Goal: Task Accomplishment & Management: Use online tool/utility

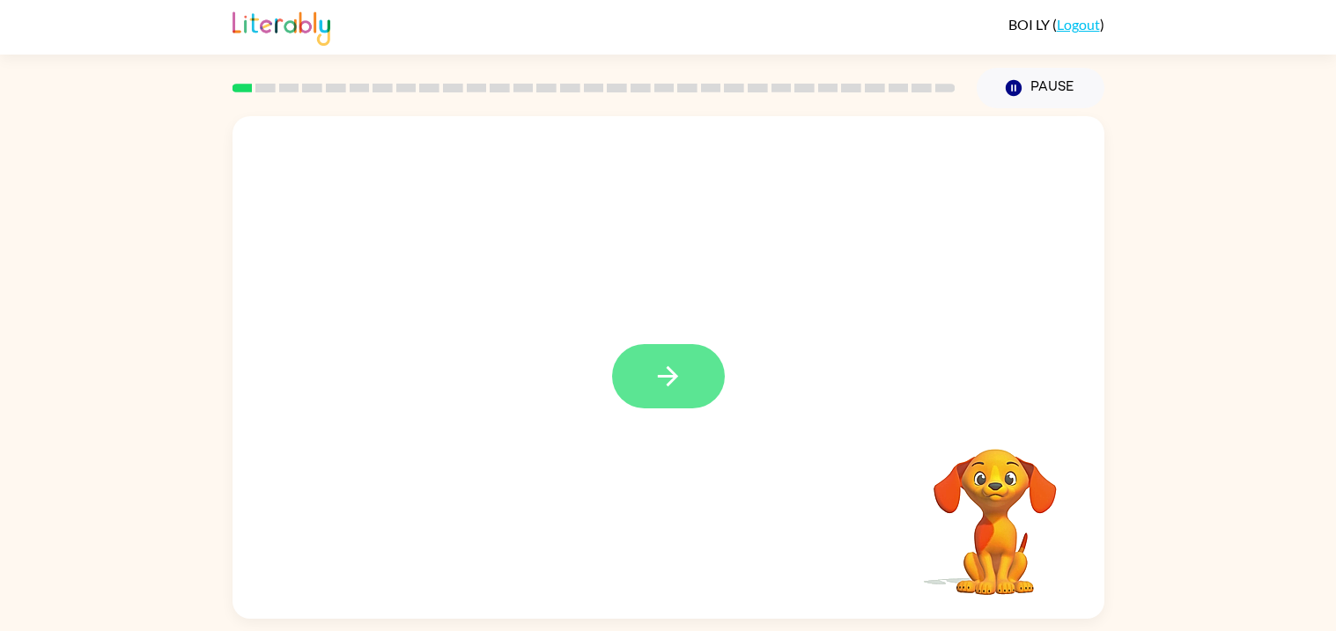
click at [676, 359] on button "button" at bounding box center [668, 376] width 113 height 64
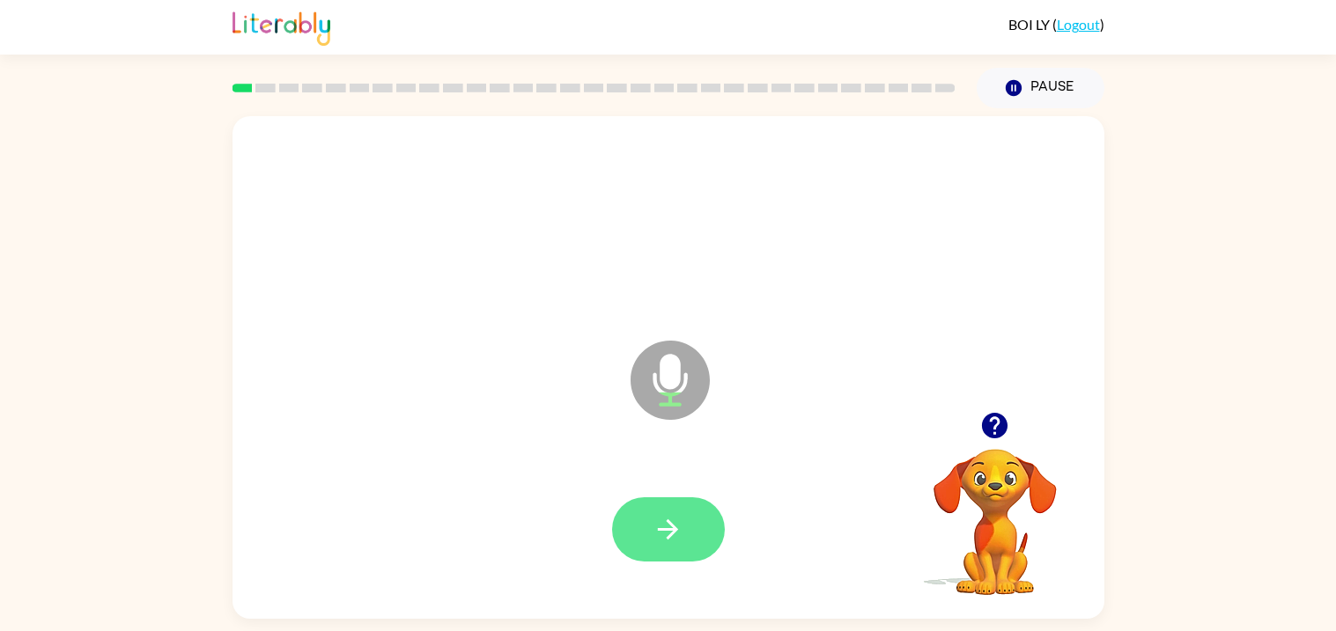
click at [662, 557] on button "button" at bounding box center [668, 529] width 113 height 64
click at [671, 534] on icon "button" at bounding box center [668, 530] width 20 height 20
click at [678, 534] on icon "button" at bounding box center [667, 529] width 31 height 31
click at [697, 558] on button "button" at bounding box center [668, 529] width 113 height 64
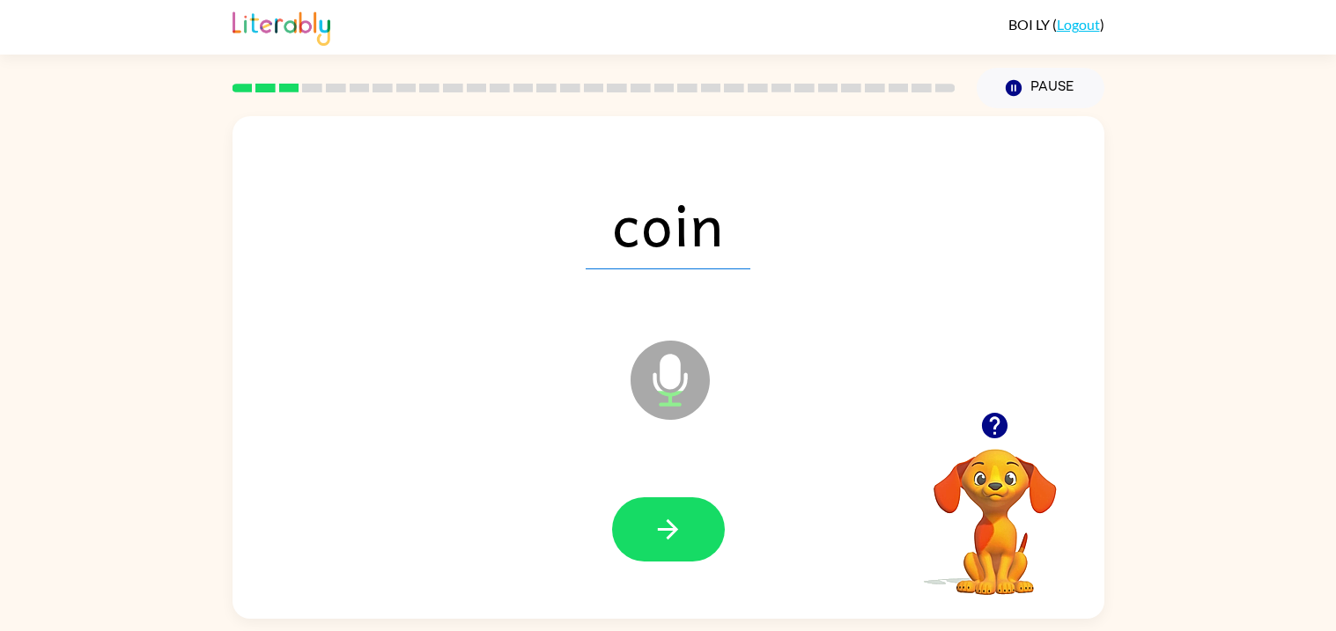
click at [694, 578] on div at bounding box center [668, 530] width 836 height 144
click at [685, 529] on button "button" at bounding box center [668, 529] width 113 height 64
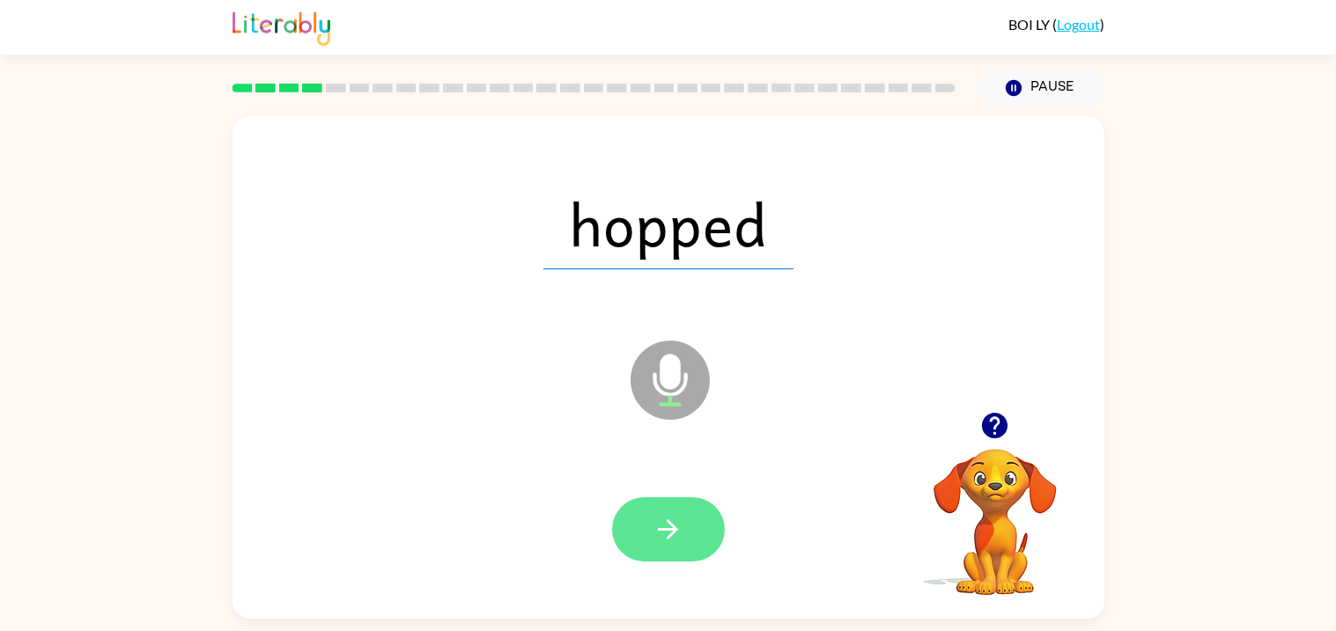
click at [700, 542] on button "button" at bounding box center [668, 529] width 113 height 64
click at [690, 542] on button "button" at bounding box center [668, 529] width 113 height 64
click at [674, 528] on icon "button" at bounding box center [668, 530] width 20 height 20
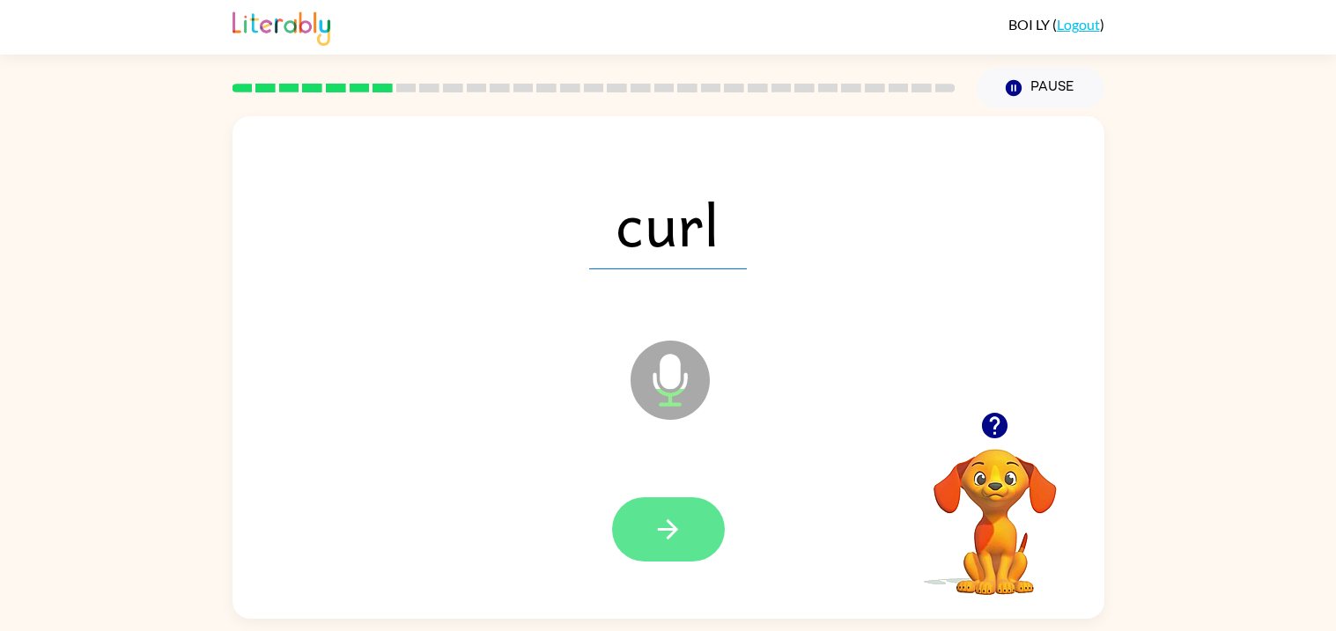
click at [670, 561] on button "button" at bounding box center [668, 529] width 113 height 64
click at [671, 555] on button "button" at bounding box center [668, 529] width 113 height 64
click at [714, 544] on button "button" at bounding box center [668, 529] width 113 height 64
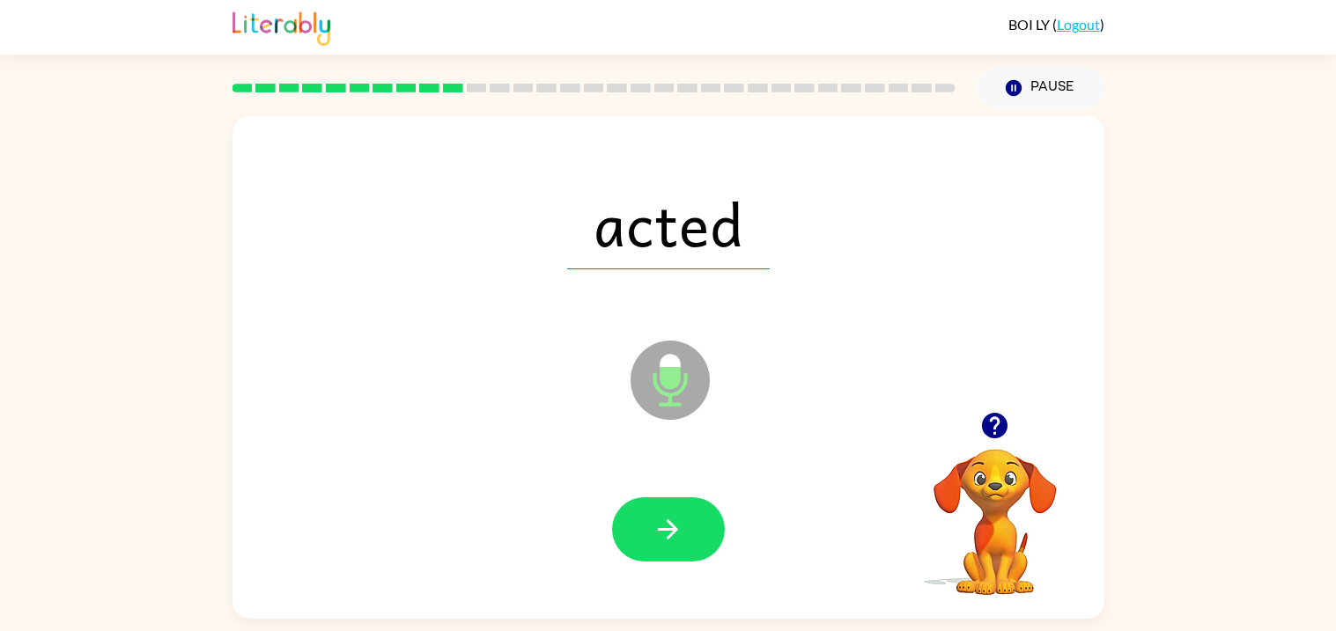
click at [665, 527] on icon "button" at bounding box center [667, 529] width 31 height 31
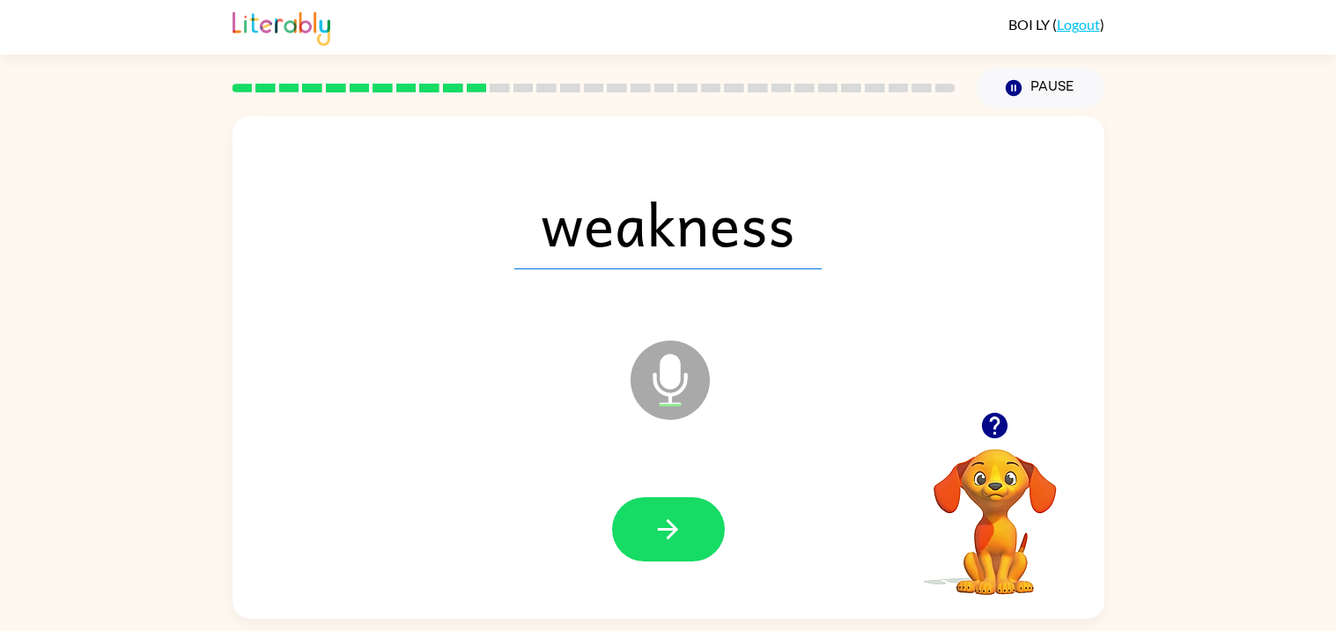
click at [665, 527] on icon "button" at bounding box center [667, 529] width 31 height 31
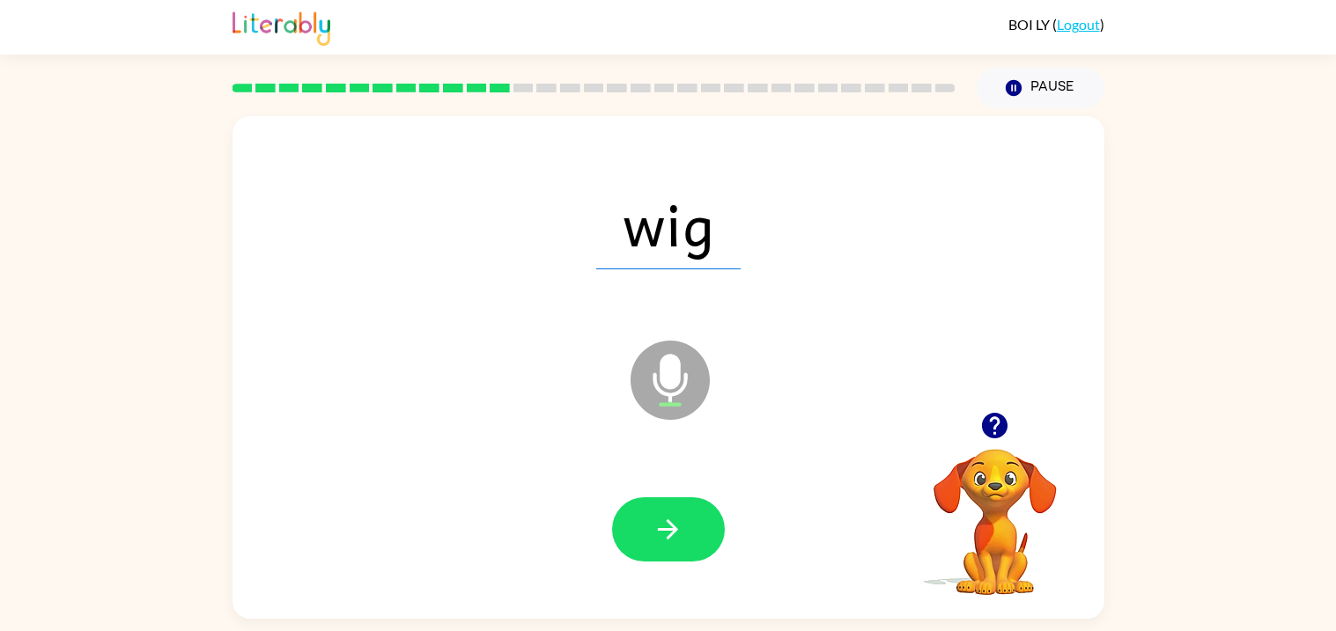
click at [665, 527] on icon "button" at bounding box center [667, 529] width 31 height 31
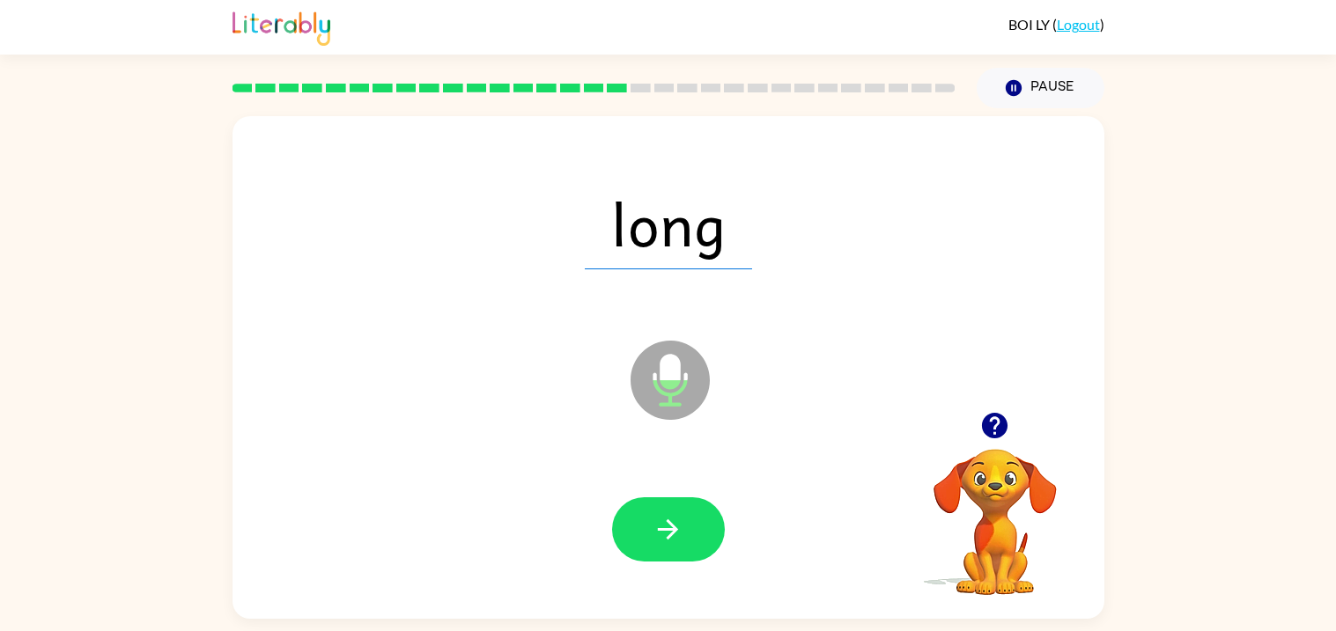
click at [665, 527] on icon "button" at bounding box center [667, 529] width 31 height 31
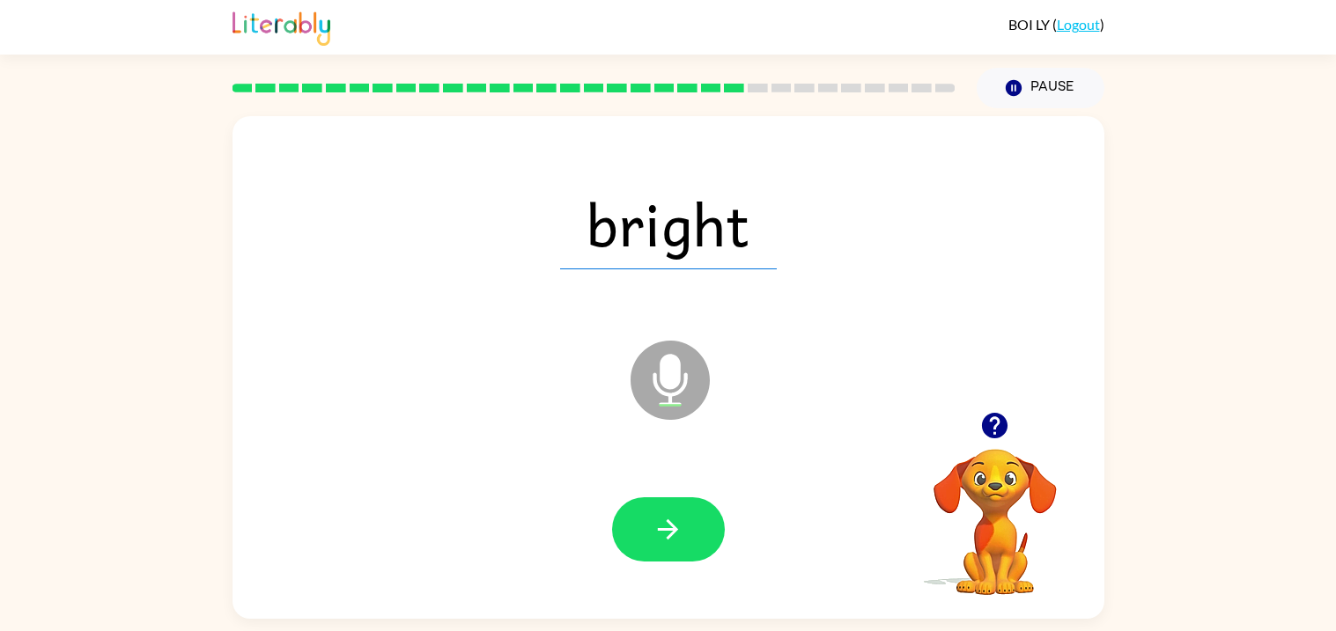
click at [666, 527] on icon "button" at bounding box center [667, 529] width 31 height 31
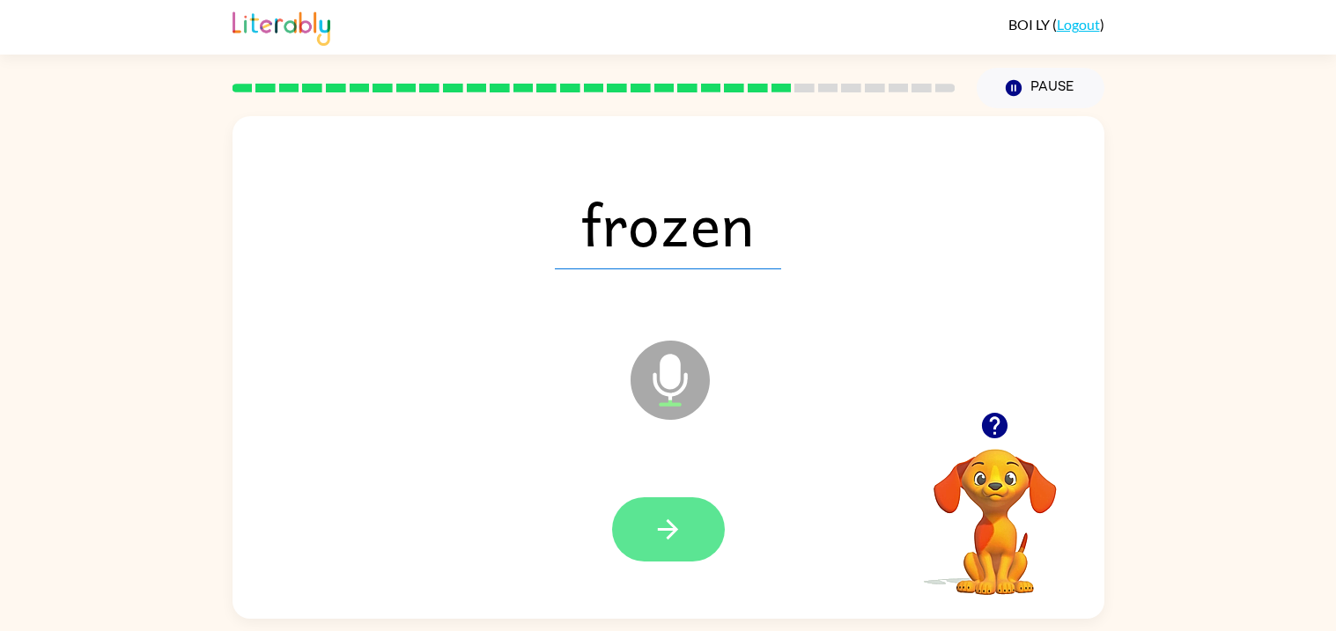
click at [690, 558] on button "button" at bounding box center [668, 529] width 113 height 64
click at [691, 526] on button "button" at bounding box center [668, 529] width 113 height 64
click at [673, 528] on icon "button" at bounding box center [668, 530] width 20 height 20
click at [682, 542] on icon "button" at bounding box center [667, 529] width 31 height 31
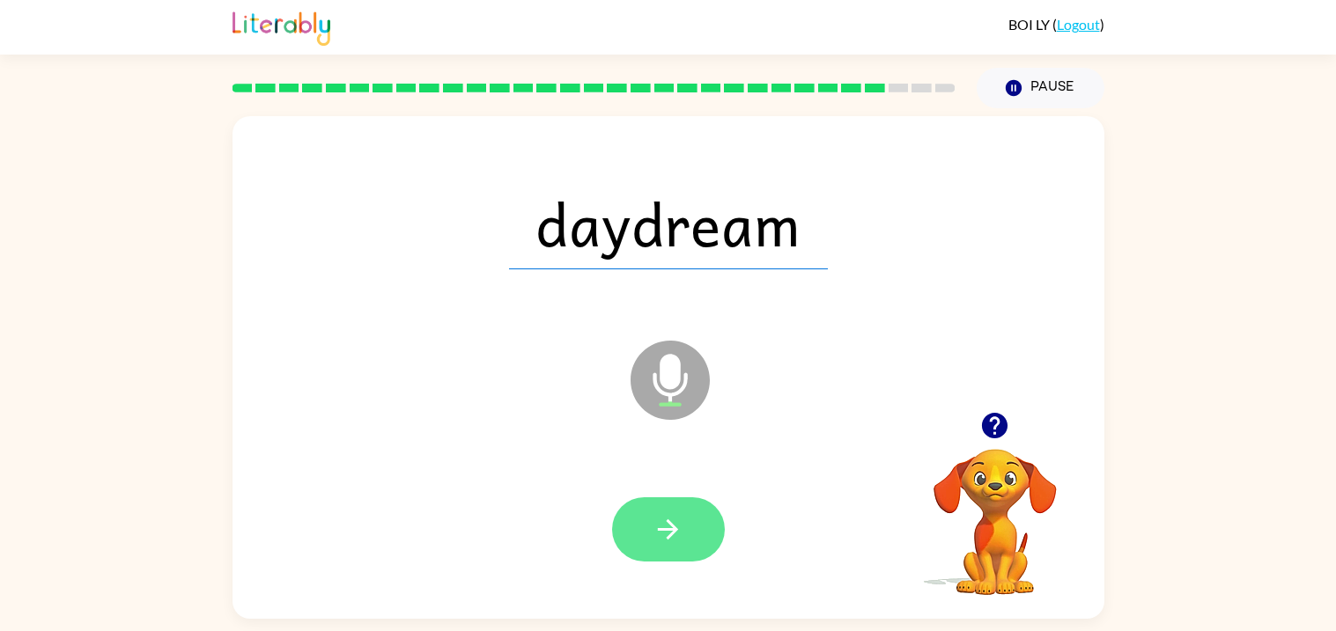
click at [673, 543] on icon "button" at bounding box center [667, 529] width 31 height 31
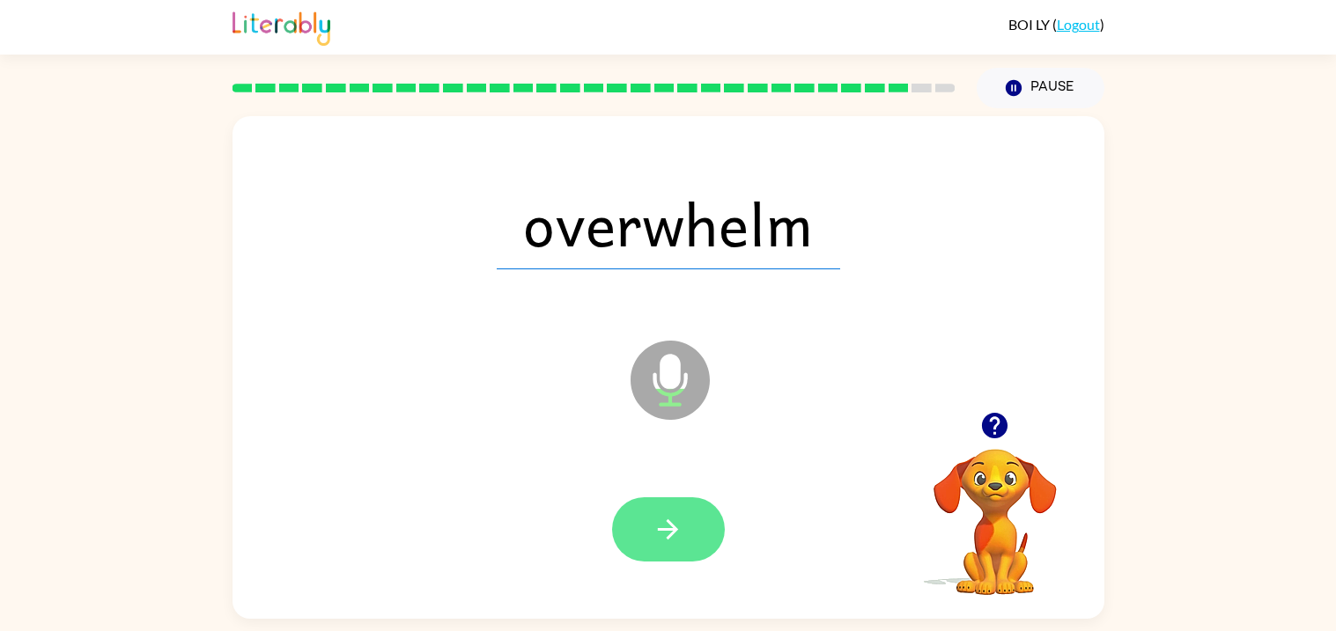
click at [685, 546] on button "button" at bounding box center [668, 529] width 113 height 64
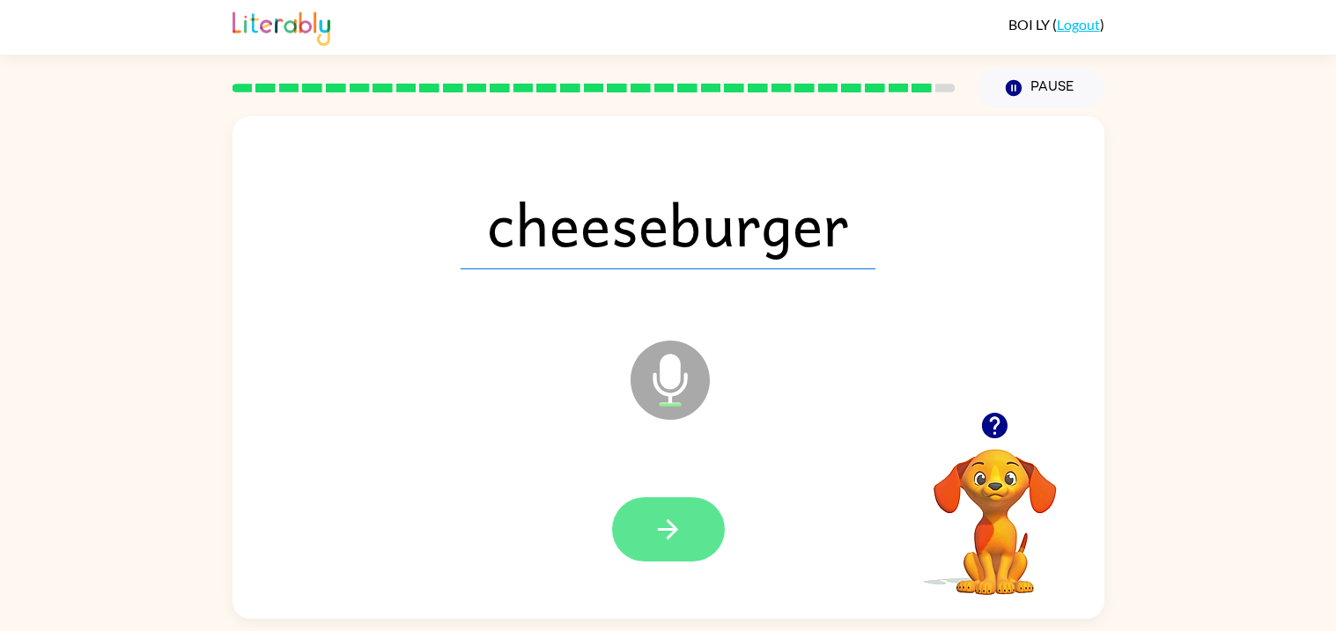
click at [635, 531] on button "button" at bounding box center [668, 529] width 113 height 64
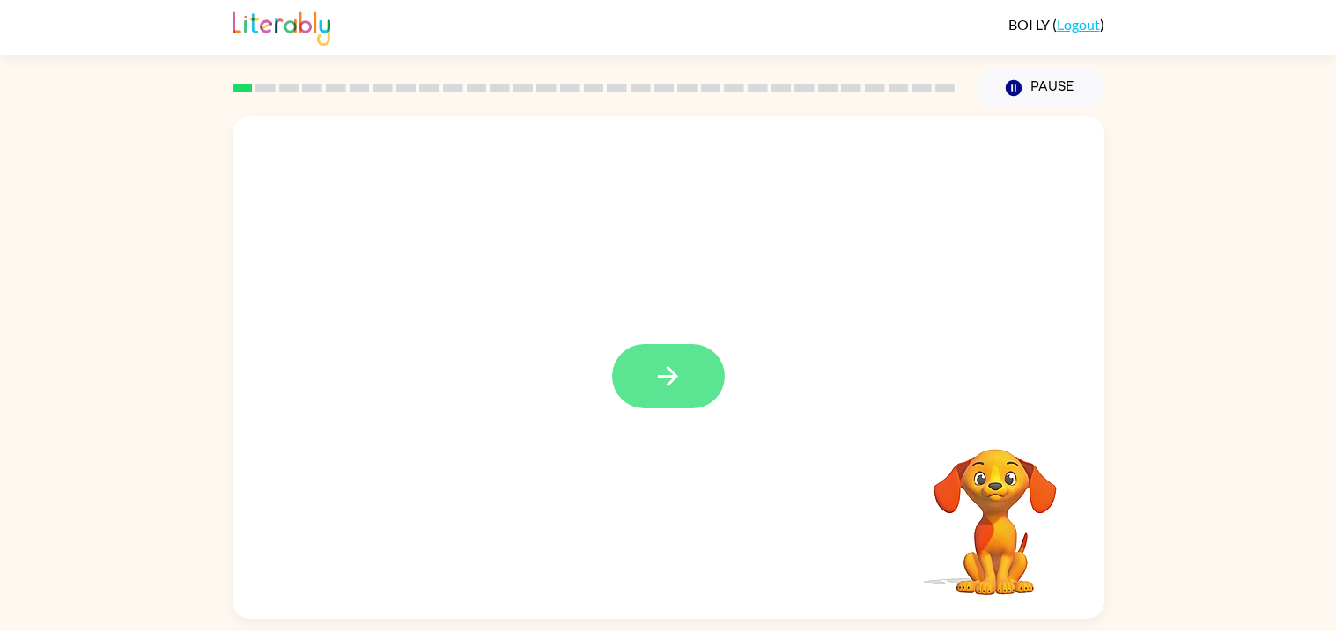
click at [680, 378] on icon "button" at bounding box center [667, 376] width 31 height 31
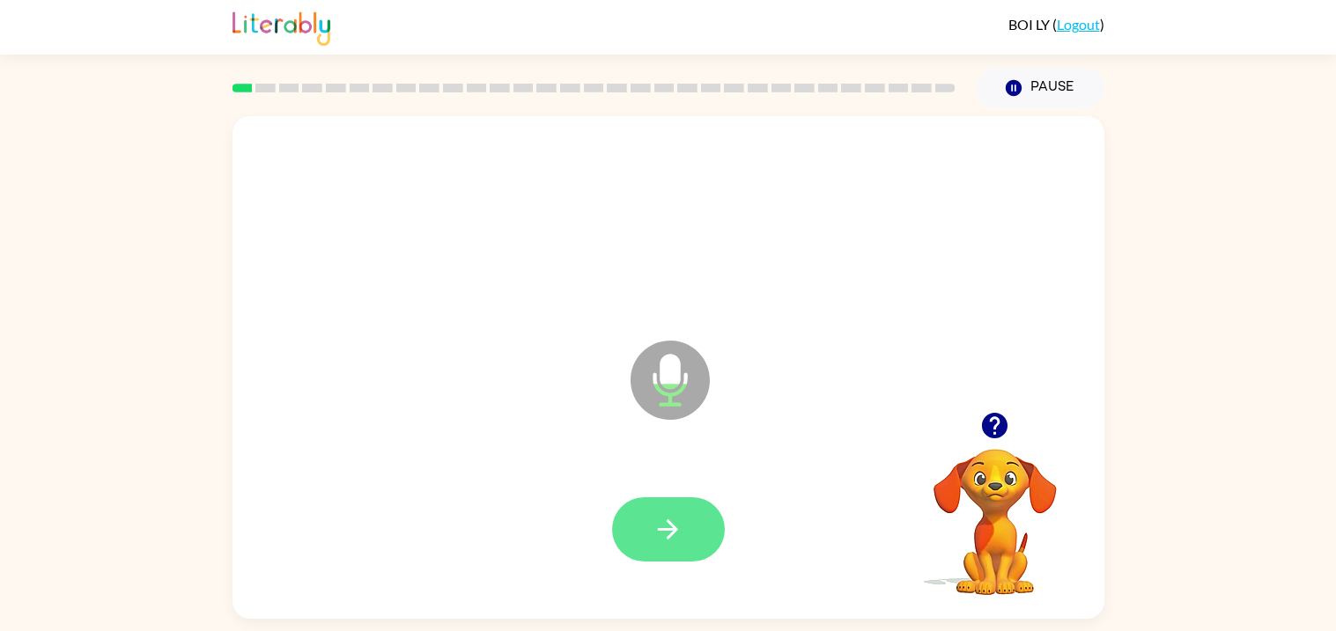
click at [694, 531] on button "button" at bounding box center [668, 529] width 113 height 64
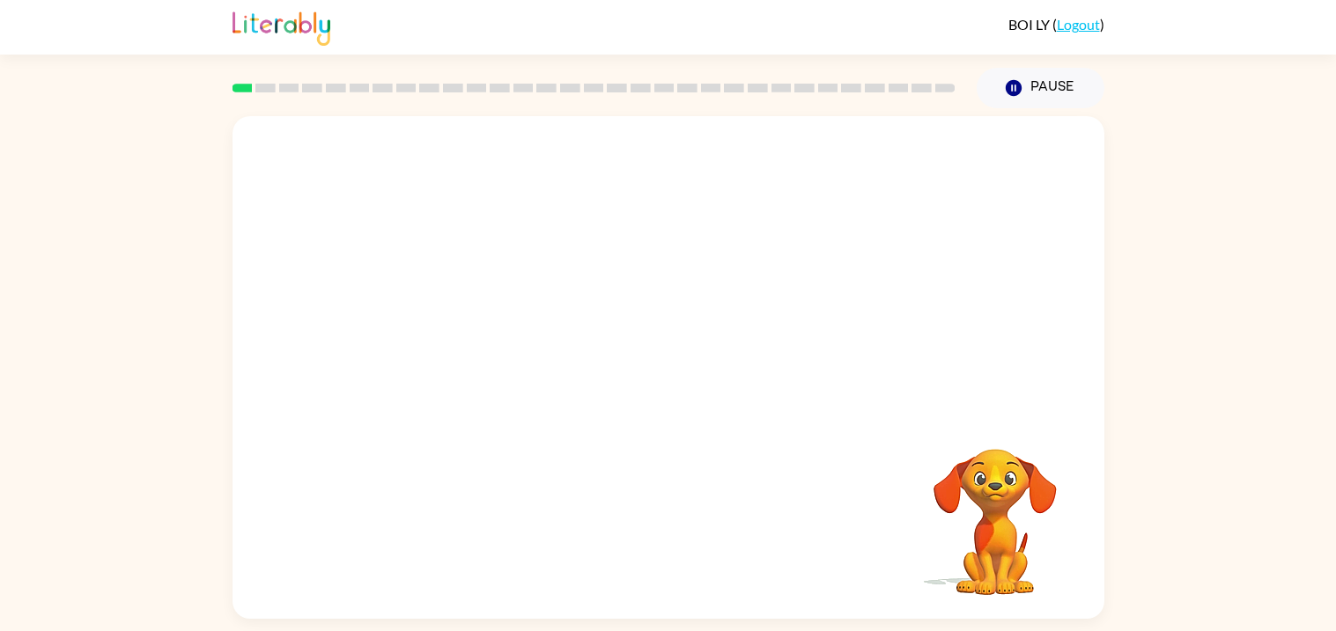
click at [694, 531] on div "Your browser must support playing .mp4 files to use Literably. Please try using…" at bounding box center [668, 367] width 872 height 503
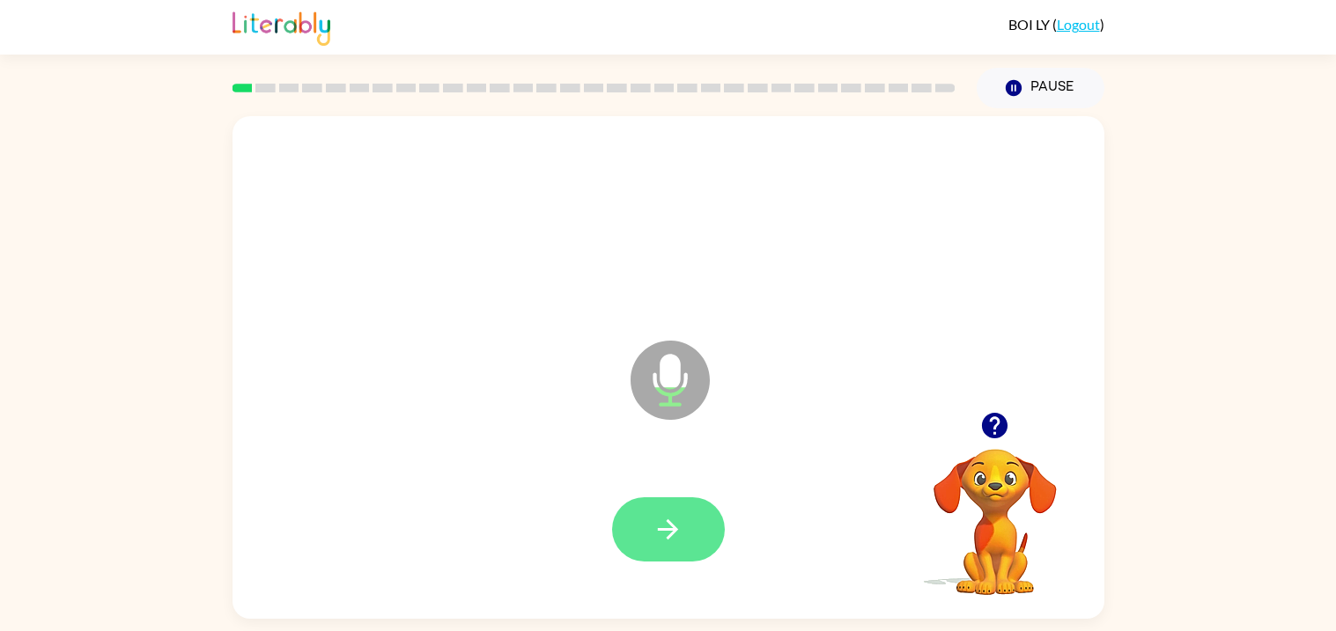
click at [664, 538] on icon "button" at bounding box center [667, 529] width 31 height 31
click at [992, 437] on icon "button" at bounding box center [995, 426] width 26 height 26
click at [669, 537] on icon "button" at bounding box center [668, 530] width 20 height 20
click at [688, 529] on button "button" at bounding box center [668, 529] width 113 height 64
click at [674, 552] on button "button" at bounding box center [668, 529] width 113 height 64
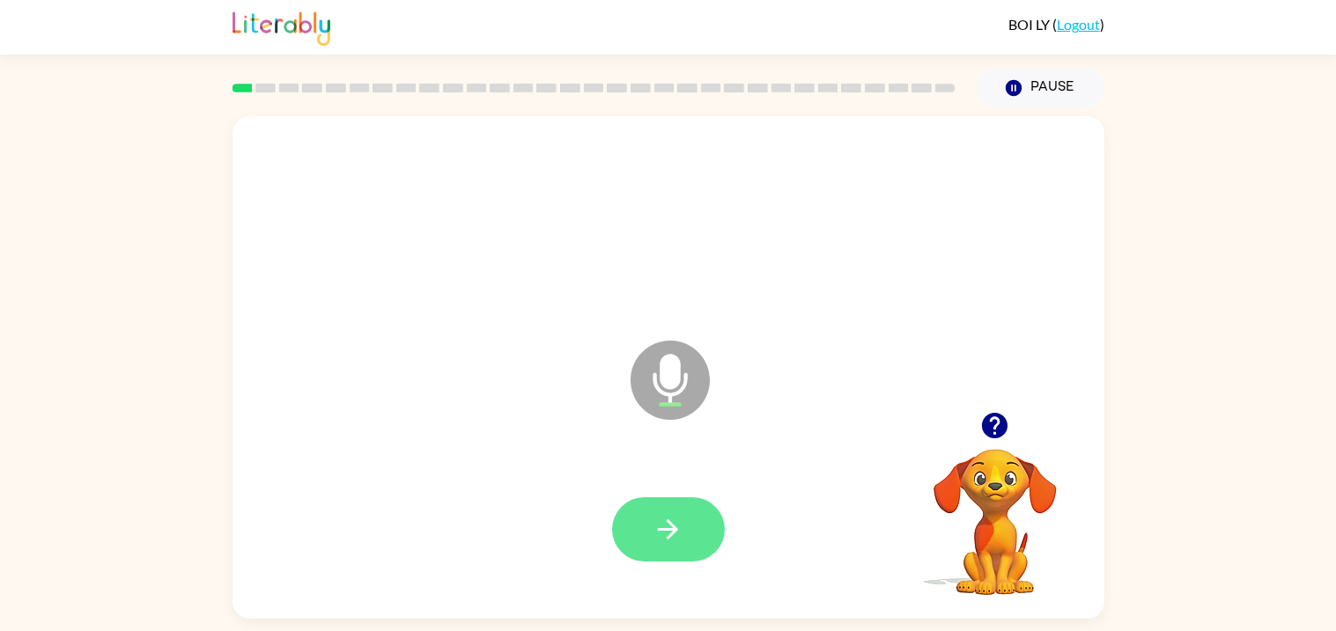
click at [680, 533] on icon "button" at bounding box center [667, 529] width 31 height 31
click at [677, 527] on icon "button" at bounding box center [667, 529] width 31 height 31
click at [682, 542] on icon "button" at bounding box center [667, 529] width 31 height 31
click at [693, 557] on button "button" at bounding box center [668, 529] width 113 height 64
click at [660, 549] on button "button" at bounding box center [668, 529] width 113 height 64
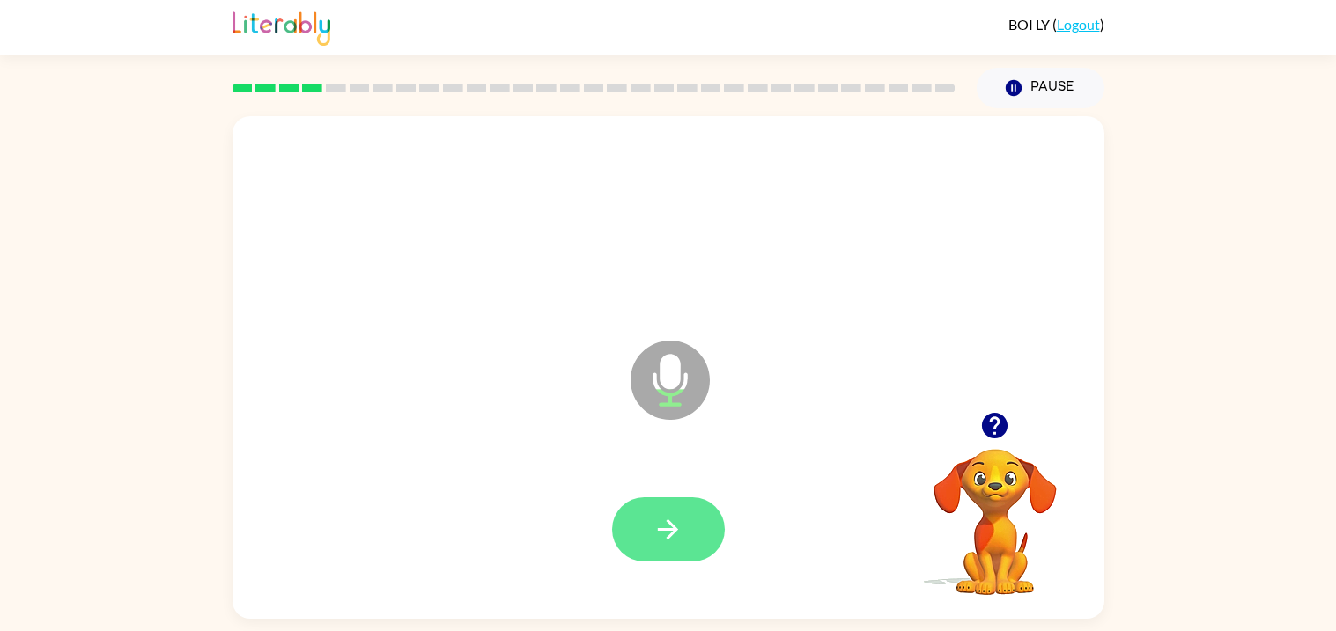
click at [701, 516] on button "button" at bounding box center [668, 529] width 113 height 64
click at [655, 517] on icon "button" at bounding box center [667, 529] width 31 height 31
click at [679, 517] on icon "button" at bounding box center [667, 529] width 31 height 31
click at [685, 533] on button "button" at bounding box center [668, 529] width 113 height 64
click at [679, 549] on button "button" at bounding box center [668, 529] width 113 height 64
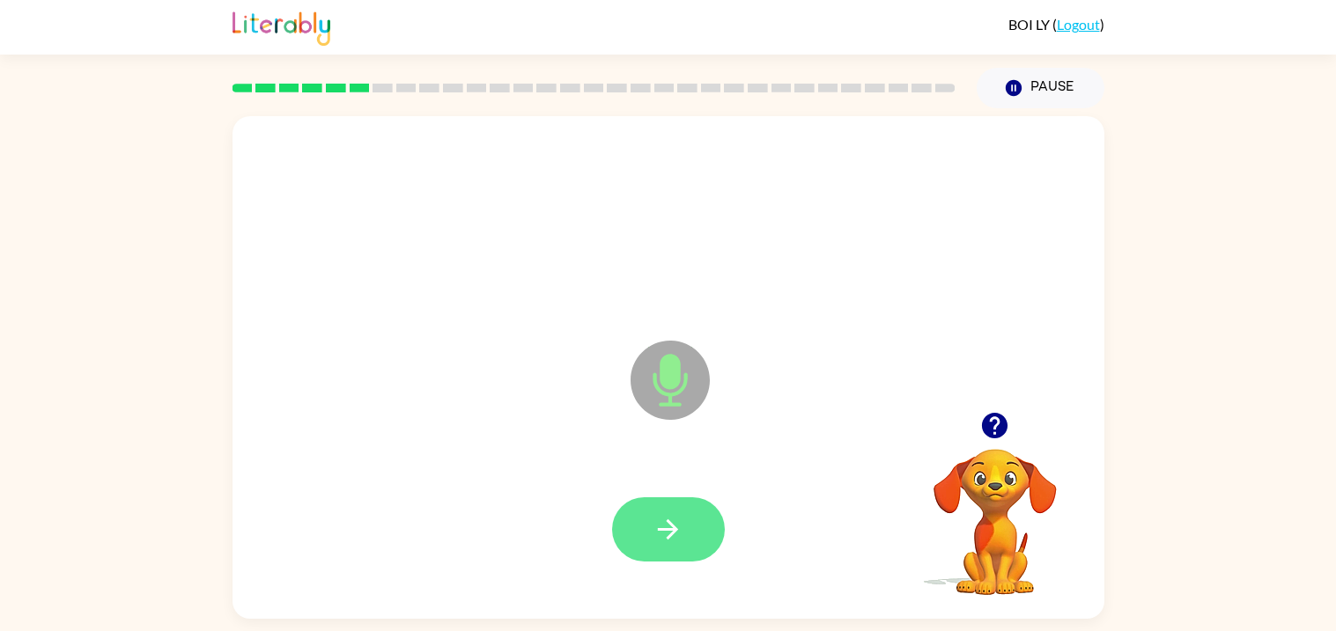
click at [660, 534] on icon "button" at bounding box center [667, 529] width 31 height 31
click at [976, 424] on button "button" at bounding box center [994, 425] width 45 height 45
click at [661, 555] on button "button" at bounding box center [668, 529] width 113 height 64
click at [686, 537] on button "button" at bounding box center [668, 529] width 113 height 64
click at [719, 512] on button "button" at bounding box center [668, 529] width 113 height 64
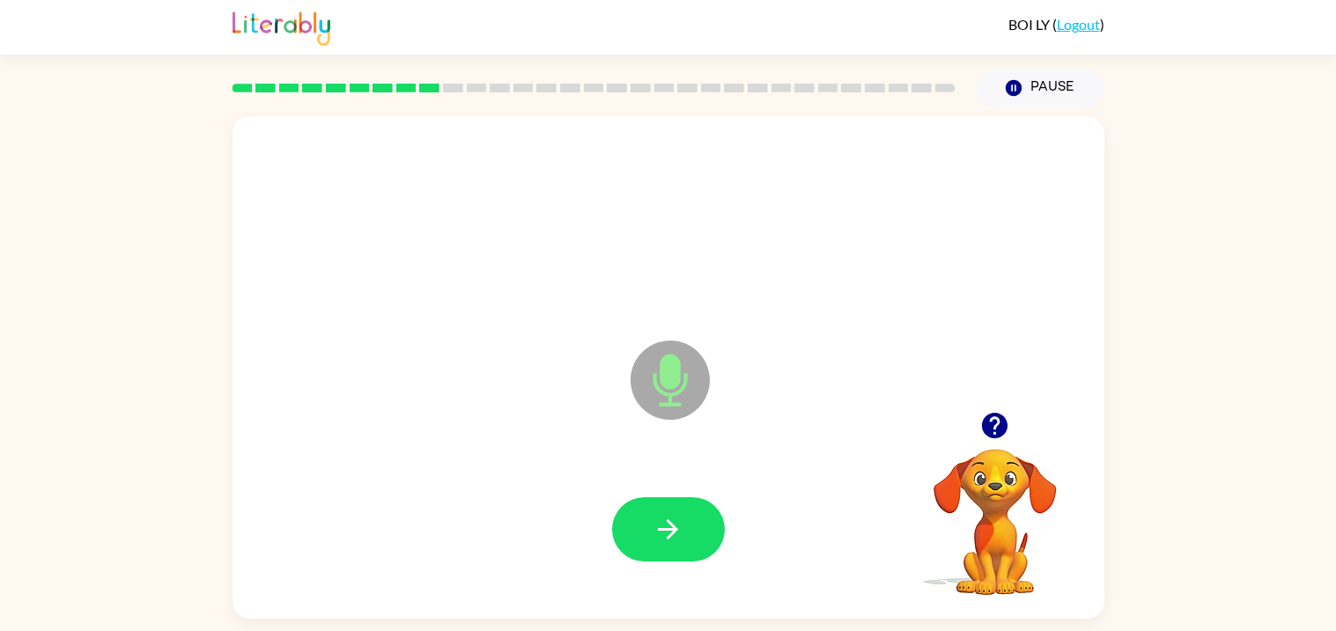
click at [1028, 373] on div "Microphone The Microphone is here when it is your turn to talk" at bounding box center [668, 367] width 872 height 503
click at [1005, 430] on icon "button" at bounding box center [995, 426] width 26 height 26
click at [683, 546] on button "button" at bounding box center [668, 529] width 113 height 64
click at [683, 538] on button "button" at bounding box center [668, 529] width 113 height 64
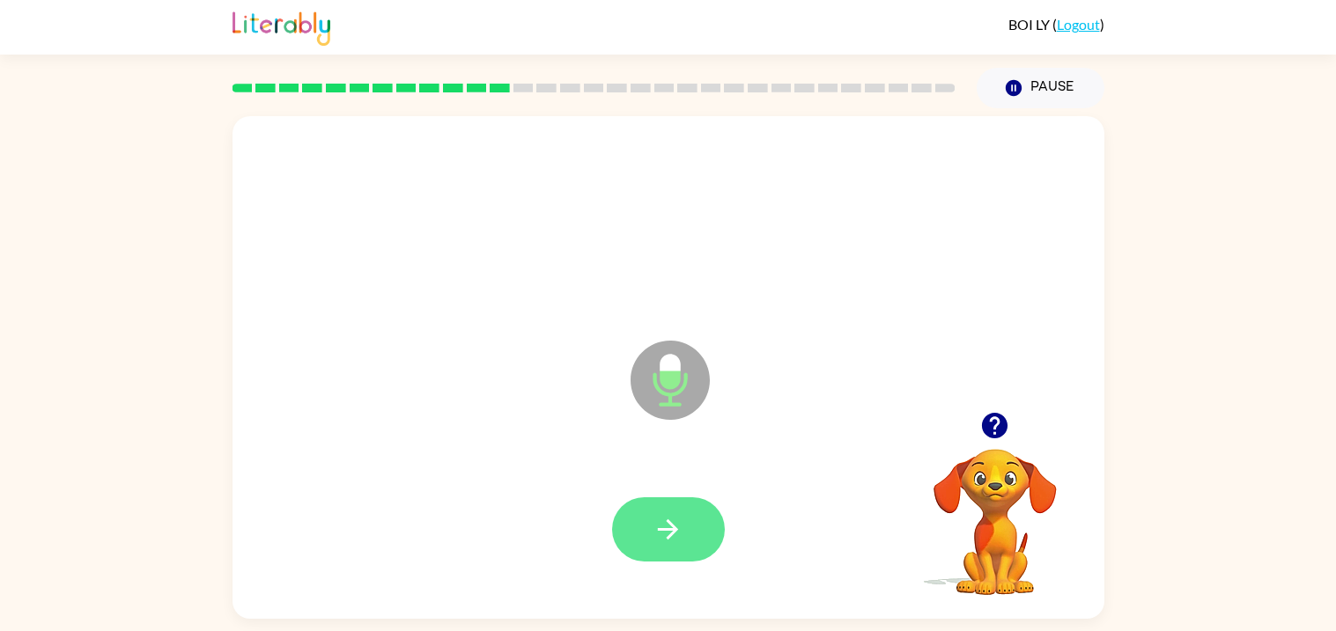
click at [673, 523] on icon "button" at bounding box center [667, 529] width 31 height 31
click at [662, 522] on icon "button" at bounding box center [667, 529] width 31 height 31
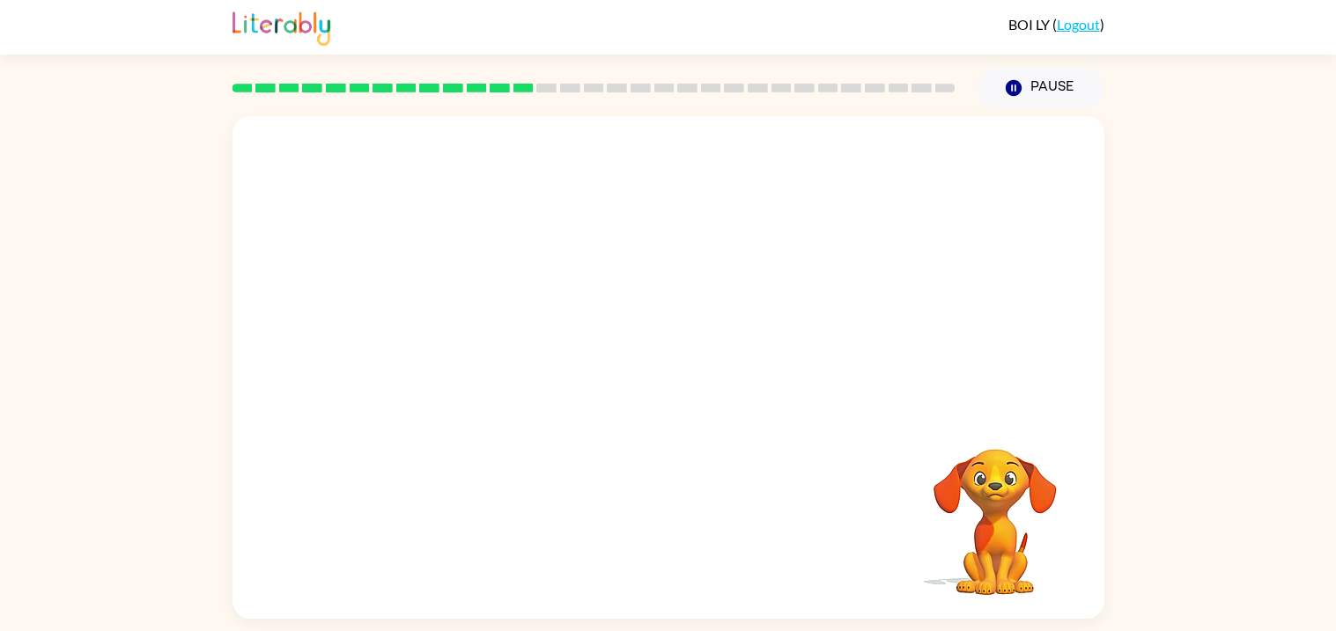
click at [691, 543] on div "Your browser must support playing .mp4 files to use Literably. Please try using…" at bounding box center [668, 367] width 872 height 503
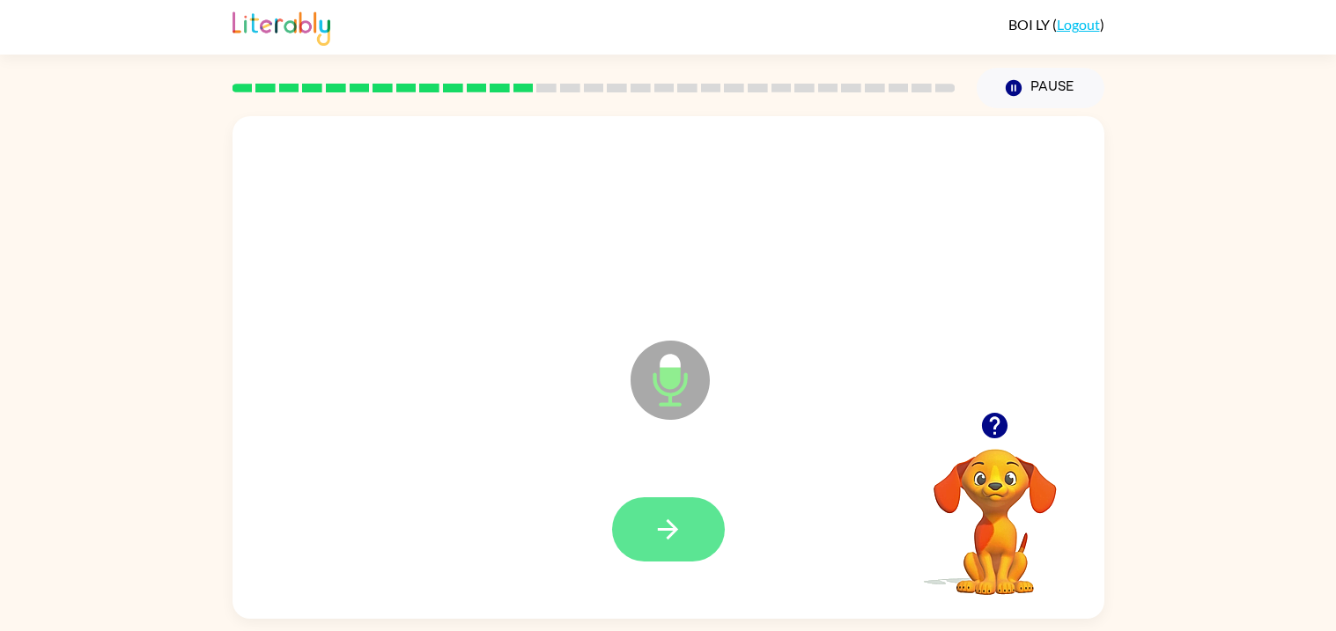
click at [673, 516] on icon "button" at bounding box center [667, 529] width 31 height 31
click at [680, 534] on icon "button" at bounding box center [667, 529] width 31 height 31
click at [660, 535] on icon "button" at bounding box center [667, 529] width 31 height 31
click at [671, 535] on icon "button" at bounding box center [668, 530] width 20 height 20
click at [689, 523] on button "button" at bounding box center [668, 529] width 113 height 64
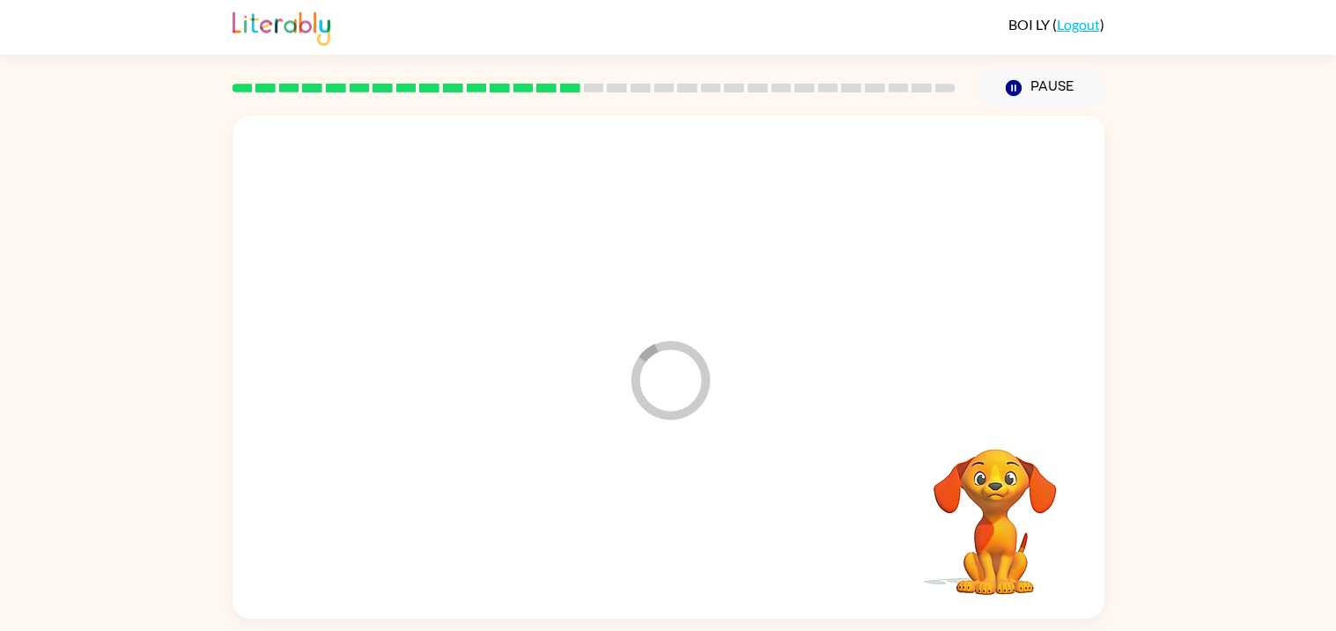
click at [669, 546] on div at bounding box center [668, 530] width 836 height 144
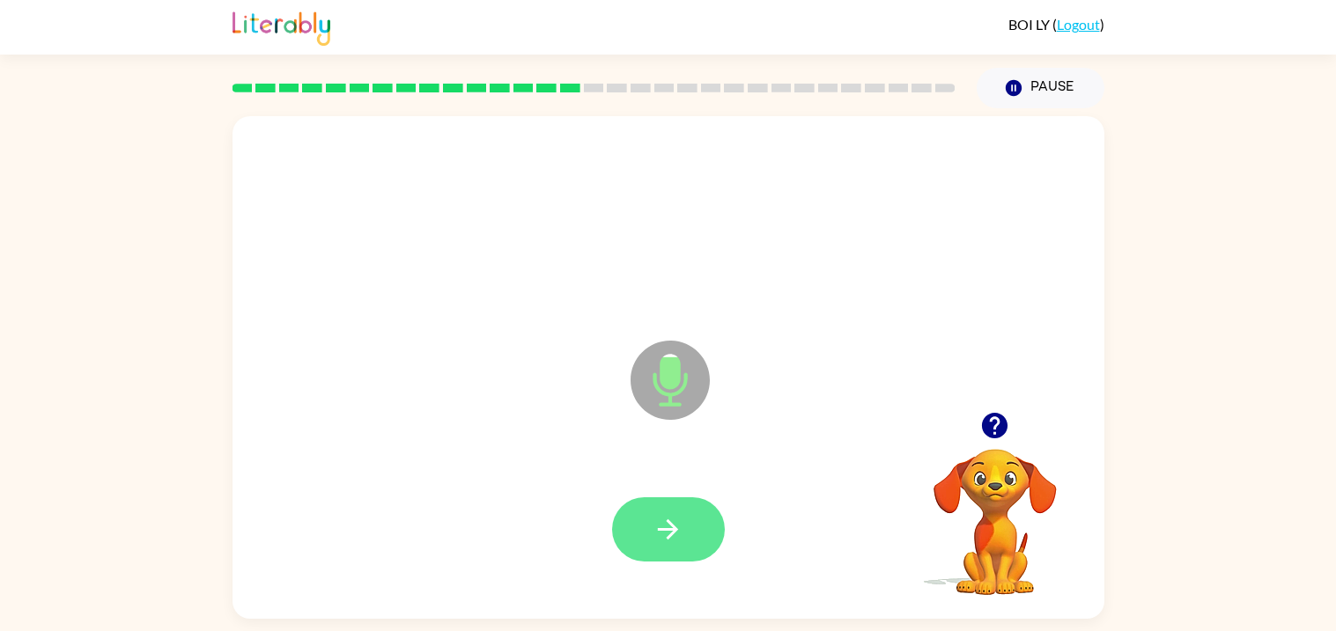
click at [683, 549] on button "button" at bounding box center [668, 529] width 113 height 64
click at [683, 558] on button "button" at bounding box center [668, 529] width 113 height 64
click at [680, 520] on icon "button" at bounding box center [667, 529] width 31 height 31
click at [682, 559] on button "button" at bounding box center [668, 529] width 113 height 64
click at [682, 524] on icon "button" at bounding box center [667, 529] width 31 height 31
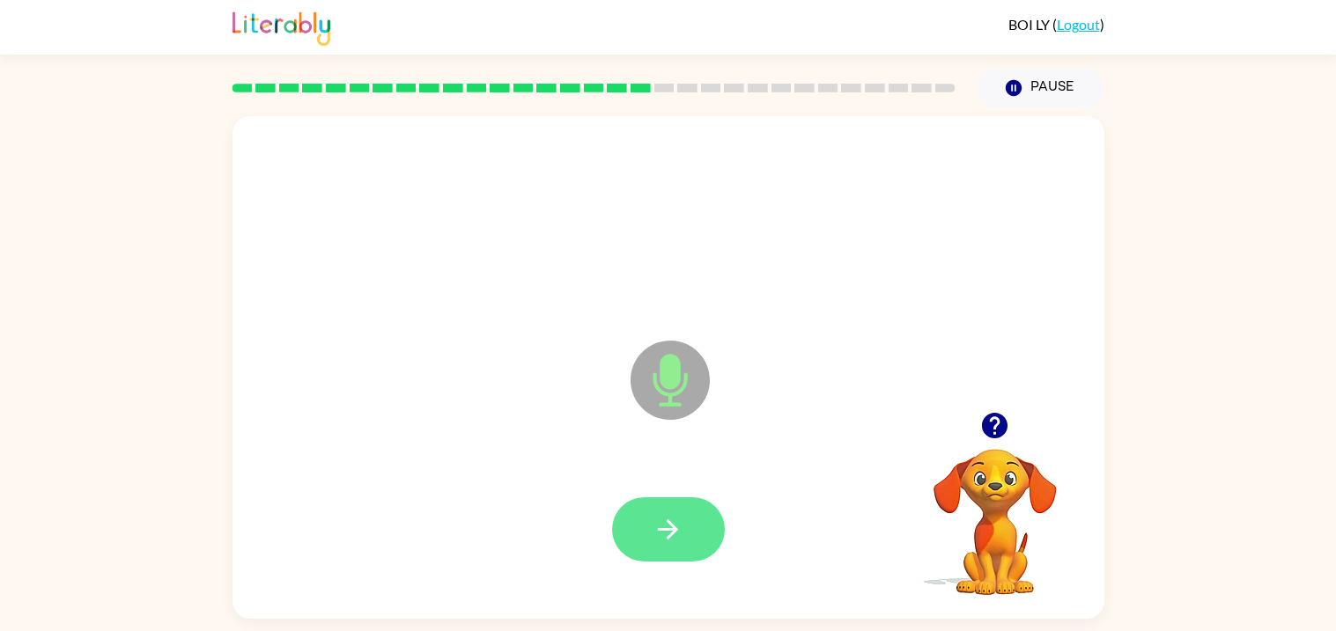
click at [676, 538] on icon "button" at bounding box center [667, 529] width 31 height 31
click at [678, 558] on button "button" at bounding box center [668, 529] width 113 height 64
click at [674, 537] on icon "button" at bounding box center [667, 529] width 31 height 31
click at [679, 509] on button "button" at bounding box center [668, 529] width 113 height 64
click at [671, 561] on button "button" at bounding box center [668, 529] width 113 height 64
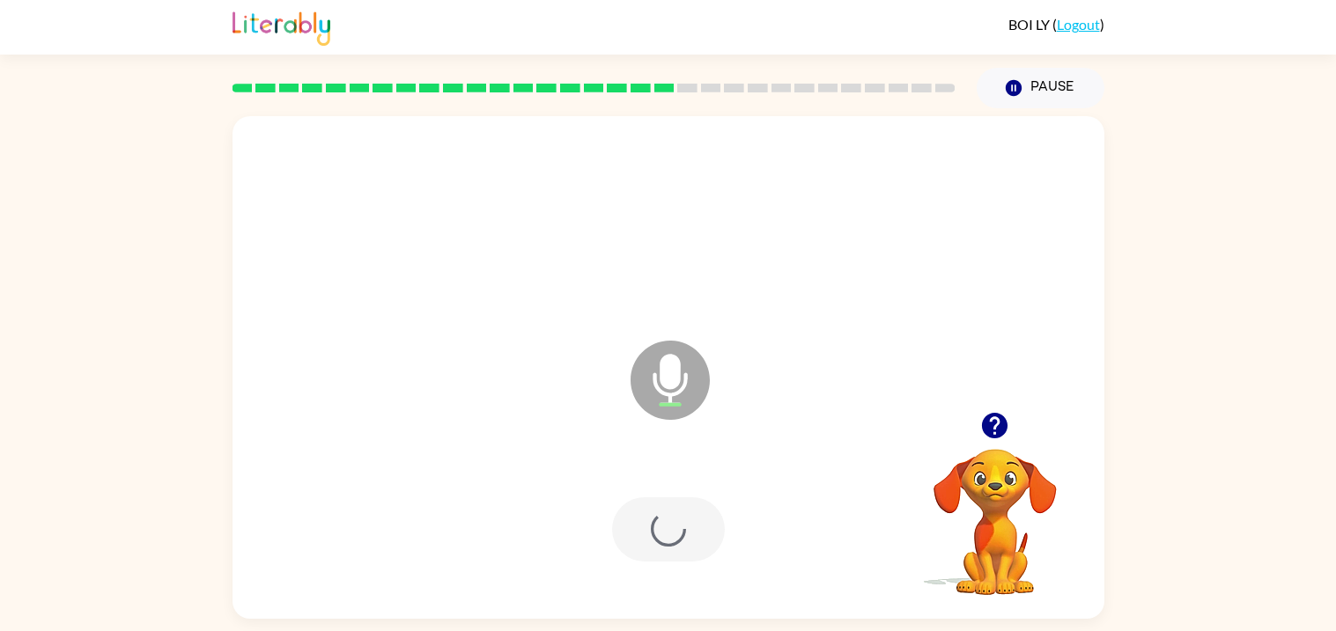
click at [680, 529] on div at bounding box center [668, 529] width 113 height 64
click at [600, 552] on div at bounding box center [668, 530] width 836 height 144
click at [682, 555] on button "button" at bounding box center [668, 529] width 113 height 64
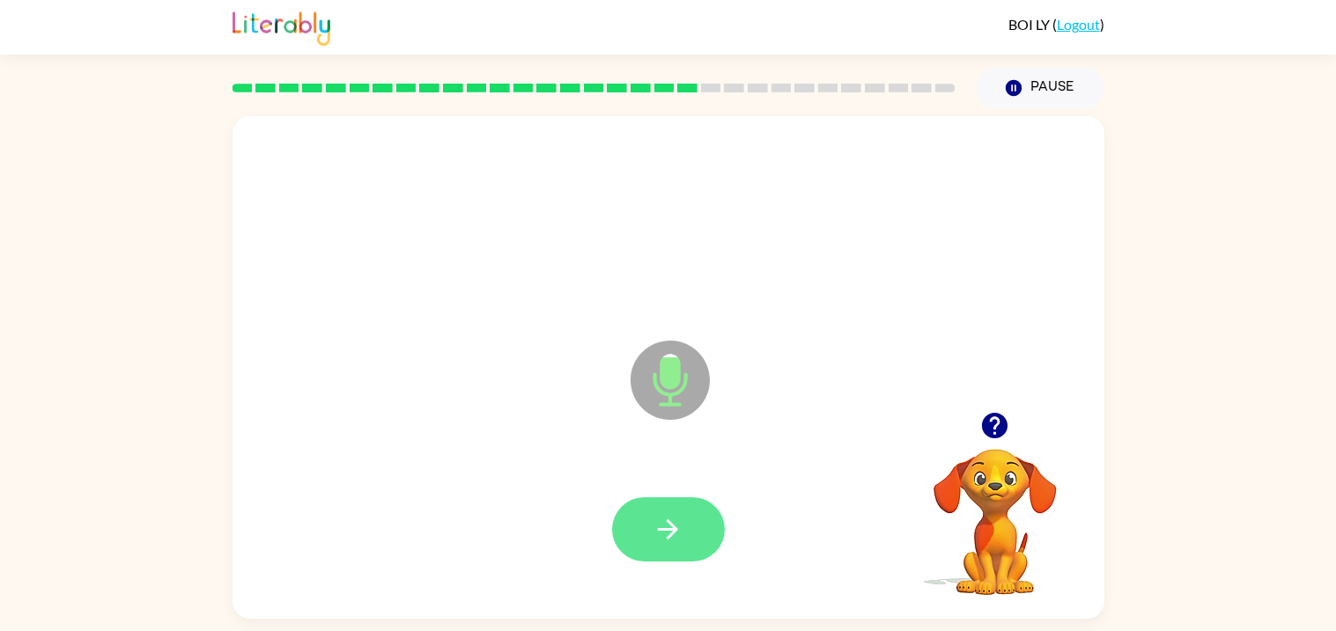
click at [664, 534] on icon "button" at bounding box center [667, 529] width 31 height 31
click at [652, 580] on div at bounding box center [668, 530] width 836 height 144
click at [636, 540] on button "button" at bounding box center [668, 529] width 113 height 64
click at [688, 542] on button "button" at bounding box center [668, 529] width 113 height 64
click at [674, 545] on div at bounding box center [668, 529] width 113 height 64
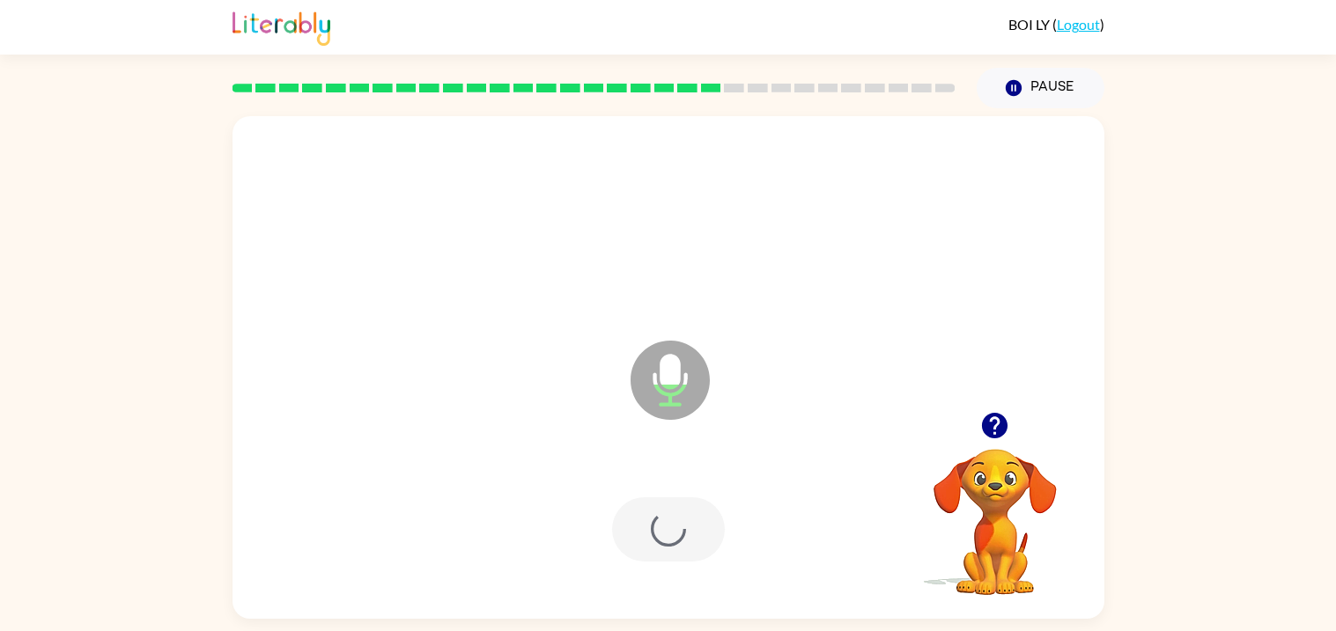
click at [671, 543] on div at bounding box center [668, 529] width 113 height 64
click at [693, 543] on button "button" at bounding box center [668, 529] width 113 height 64
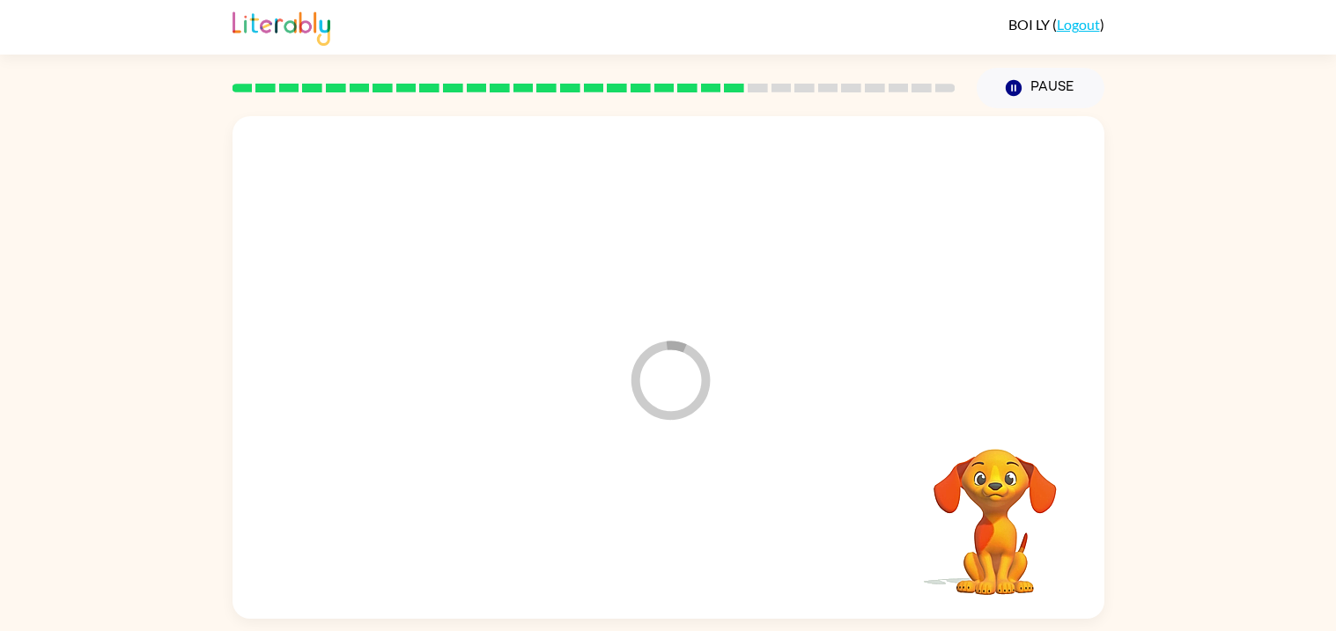
click at [667, 553] on div at bounding box center [668, 530] width 836 height 144
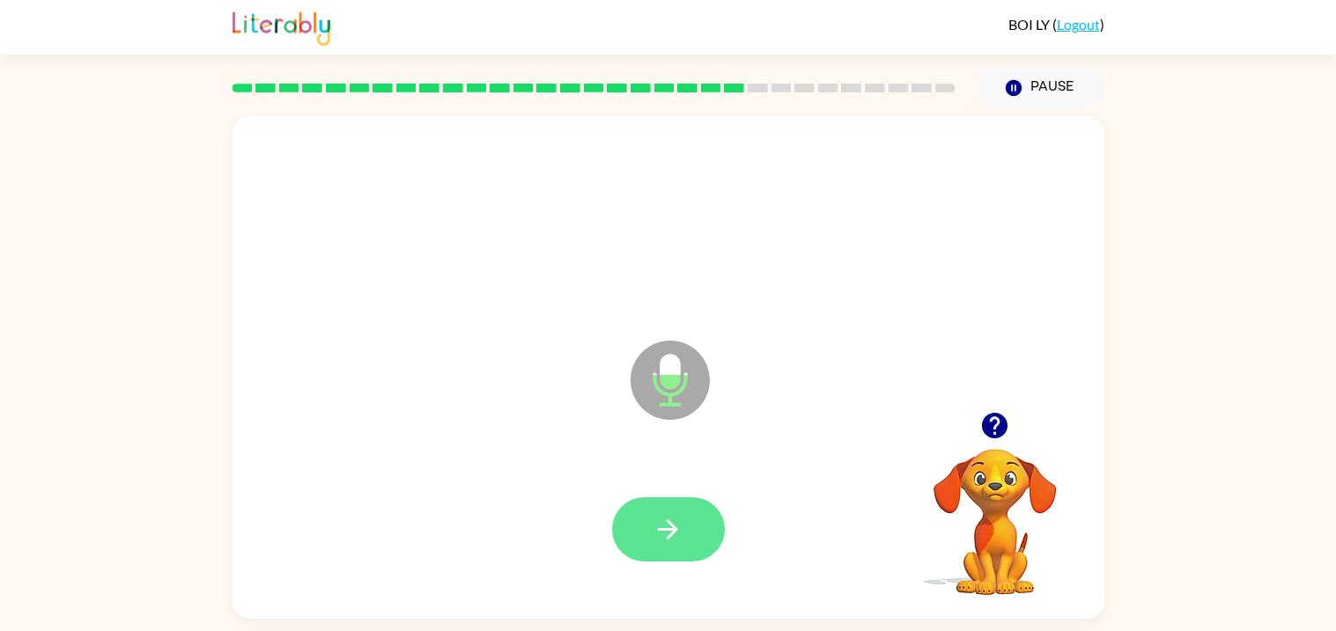
click at [666, 558] on button "button" at bounding box center [668, 529] width 113 height 64
click at [679, 556] on button "button" at bounding box center [668, 529] width 113 height 64
click at [639, 520] on button "button" at bounding box center [668, 529] width 113 height 64
click at [976, 426] on button "button" at bounding box center [994, 425] width 45 height 45
click at [662, 552] on button "button" at bounding box center [668, 529] width 113 height 64
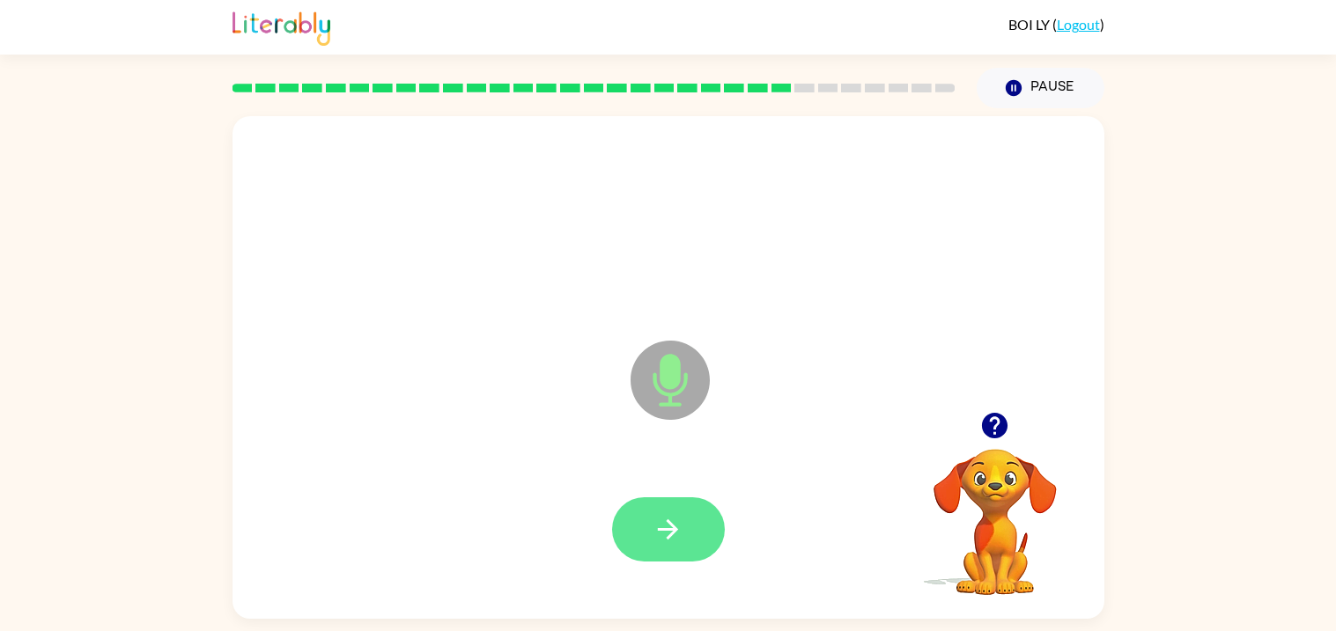
click at [682, 538] on icon "button" at bounding box center [667, 529] width 31 height 31
click at [1000, 438] on icon "button" at bounding box center [994, 425] width 31 height 31
click at [667, 505] on button "button" at bounding box center [668, 529] width 113 height 64
click at [690, 524] on button "button" at bounding box center [668, 529] width 113 height 64
click at [685, 527] on button "button" at bounding box center [668, 529] width 113 height 64
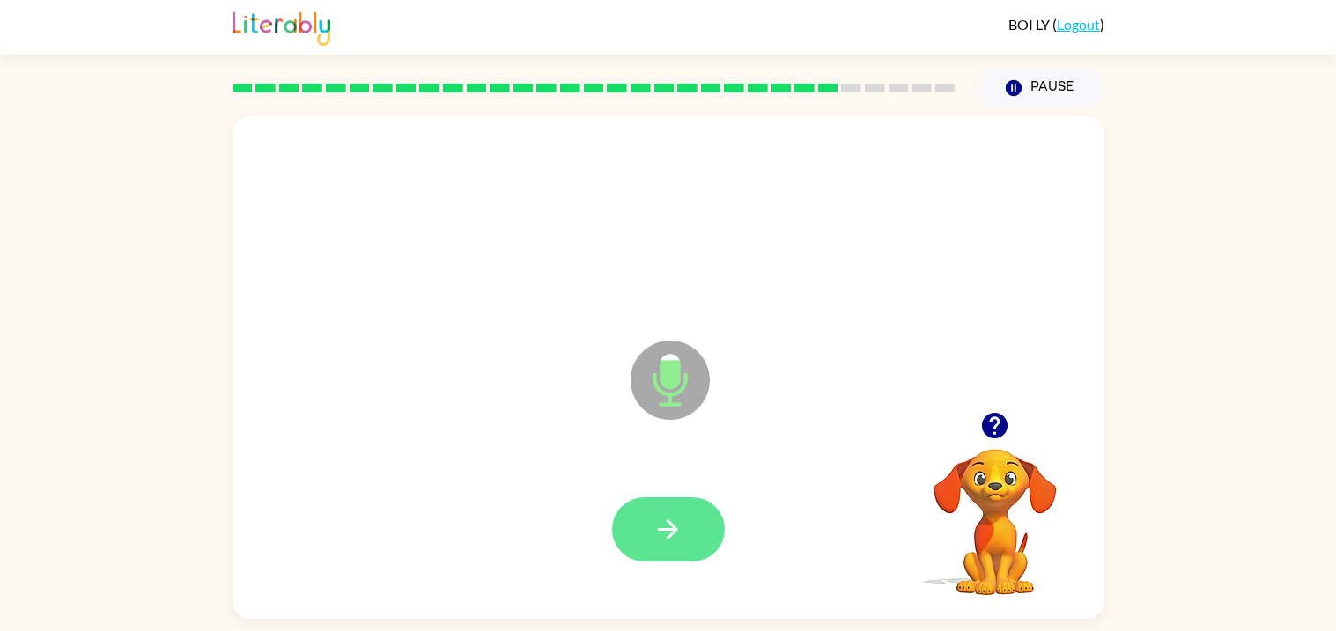
click at [679, 520] on icon "button" at bounding box center [667, 529] width 31 height 31
click at [696, 558] on button "button" at bounding box center [668, 529] width 113 height 64
click at [671, 549] on button "button" at bounding box center [668, 529] width 113 height 64
click at [683, 560] on button "button" at bounding box center [668, 529] width 113 height 64
click at [718, 553] on div at bounding box center [668, 529] width 113 height 64
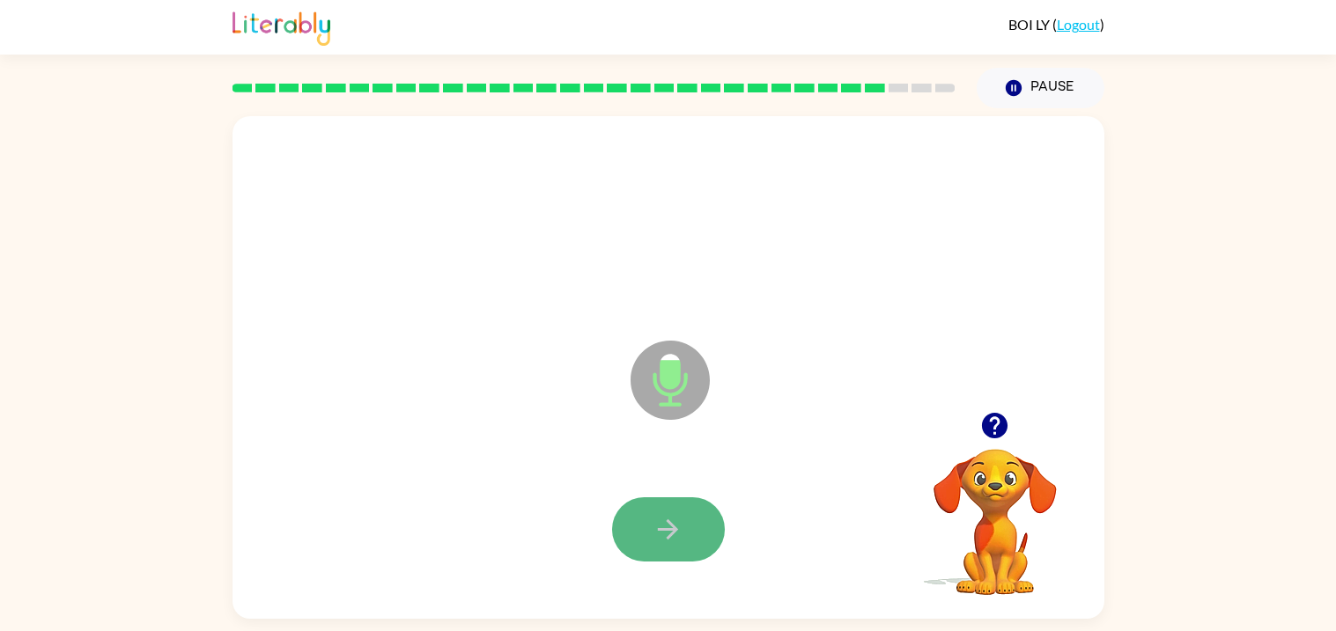
click at [683, 541] on button "button" at bounding box center [668, 529] width 113 height 64
click at [652, 554] on button "button" at bounding box center [668, 529] width 113 height 64
click at [676, 544] on icon "button" at bounding box center [667, 529] width 31 height 31
click at [682, 549] on button "button" at bounding box center [668, 529] width 113 height 64
click at [709, 542] on button "button" at bounding box center [668, 529] width 113 height 64
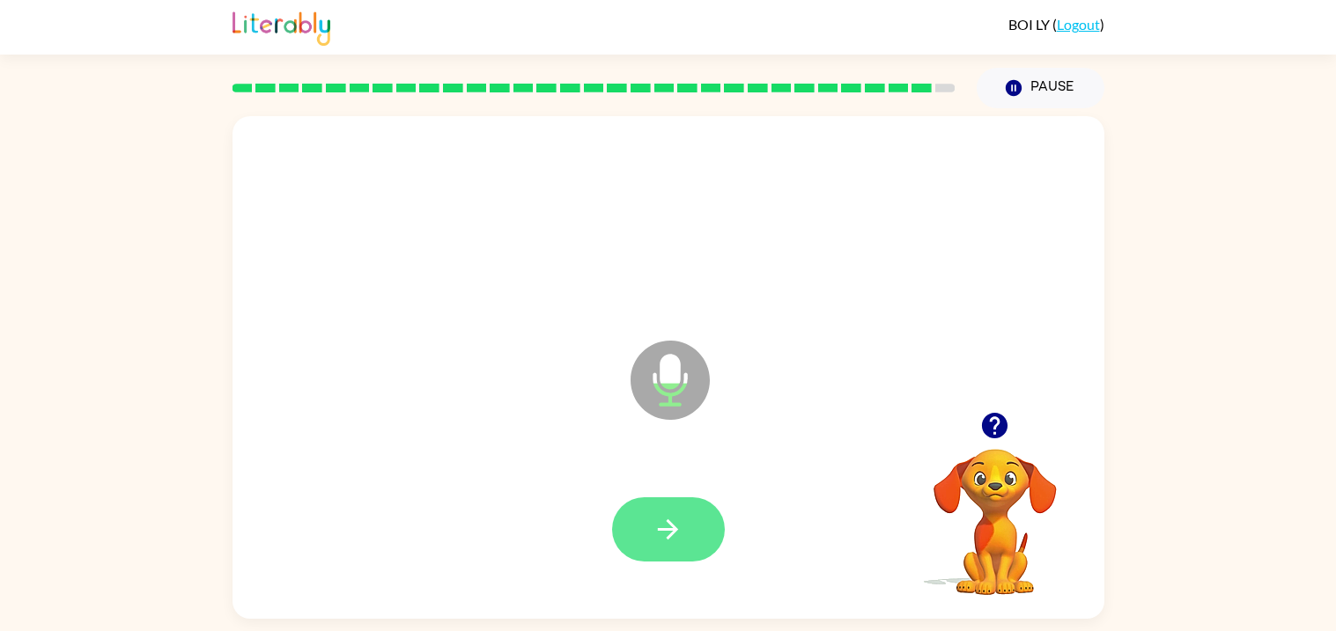
click at [641, 561] on button "button" at bounding box center [668, 529] width 113 height 64
